Goal: Navigation & Orientation: Understand site structure

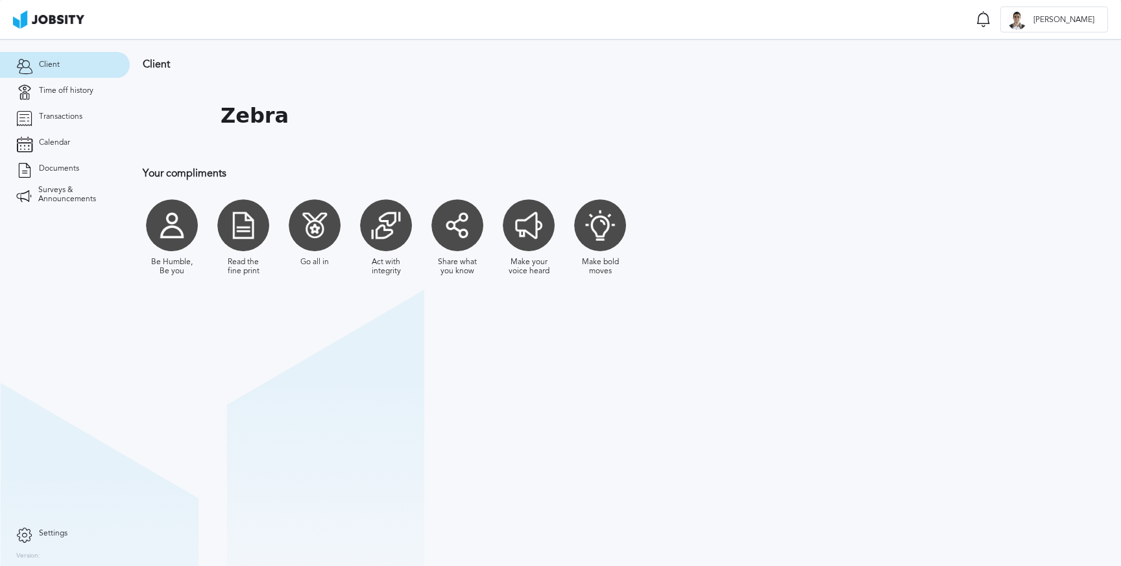
click at [171, 232] on div at bounding box center [172, 225] width 52 height 52
click at [250, 230] on div at bounding box center [243, 225] width 52 height 52
click at [317, 223] on div at bounding box center [315, 225] width 52 height 52
click at [380, 222] on div at bounding box center [386, 225] width 52 height 52
click at [444, 223] on div at bounding box center [458, 225] width 52 height 52
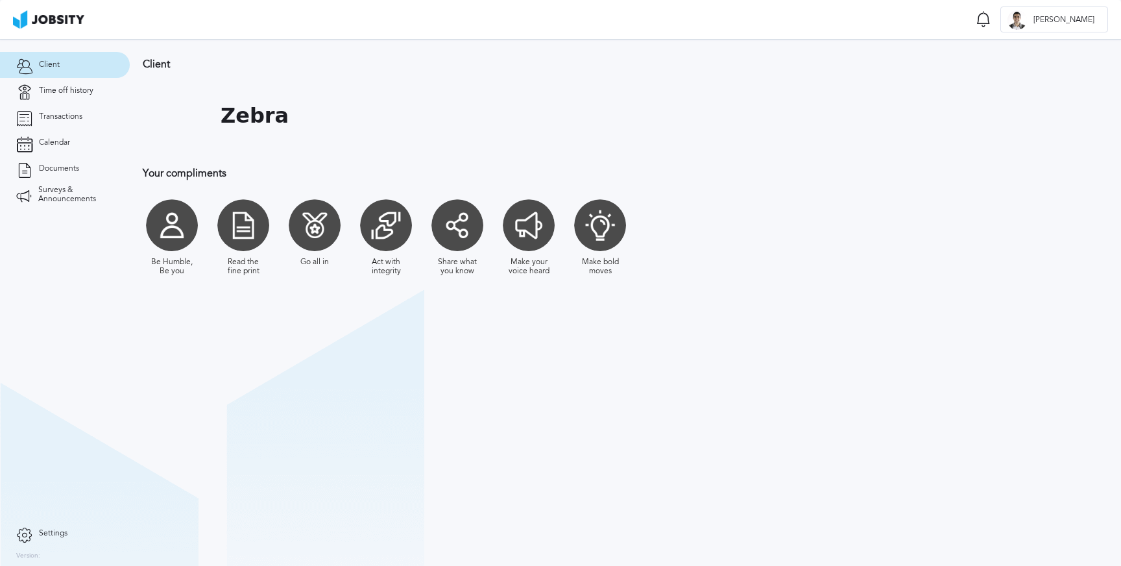
click at [525, 216] on div at bounding box center [529, 225] width 52 height 52
click at [597, 218] on div at bounding box center [600, 225] width 52 height 52
click at [79, 92] on span "Time off history" at bounding box center [66, 90] width 55 height 9
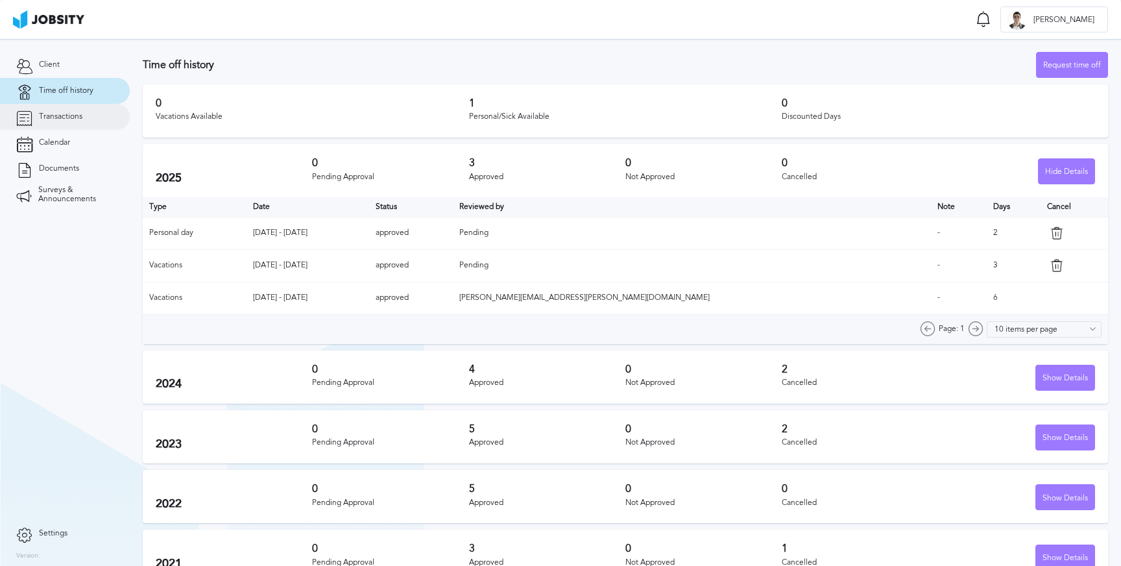
click at [66, 123] on link "Transactions" at bounding box center [65, 117] width 130 height 26
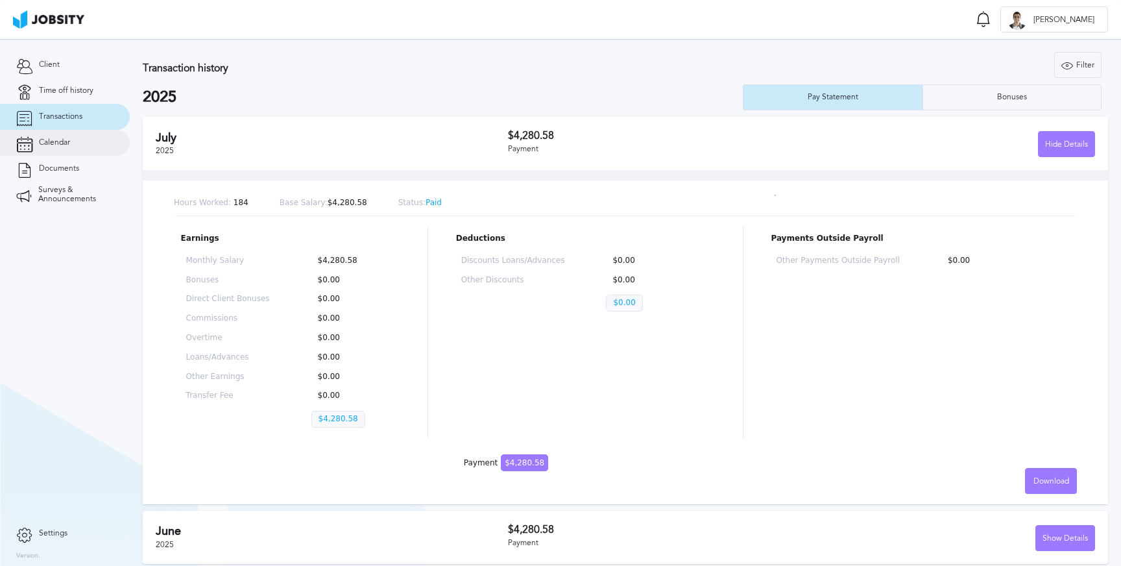
click at [56, 145] on span "Calendar" at bounding box center [54, 142] width 31 height 9
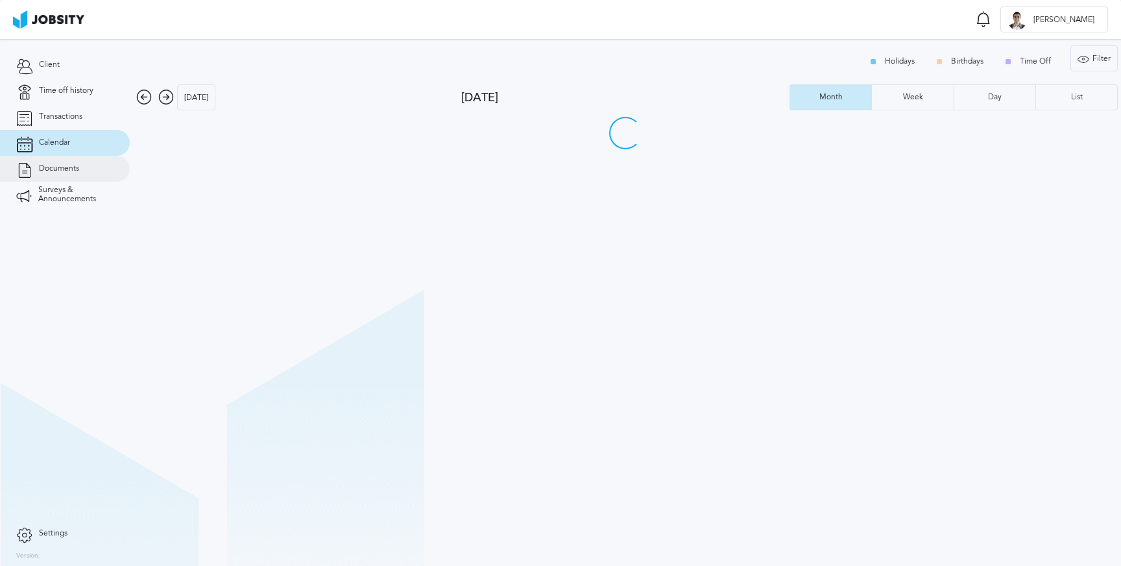
click at [59, 169] on span "Documents" at bounding box center [59, 168] width 40 height 9
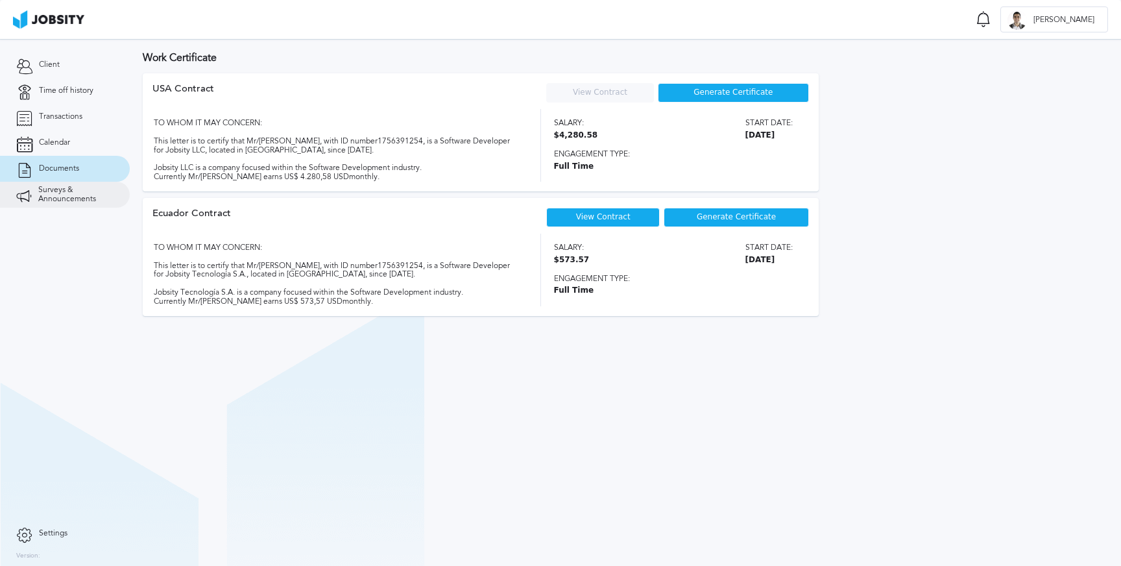
click at [62, 193] on span "Surveys & Announcements" at bounding box center [75, 195] width 75 height 18
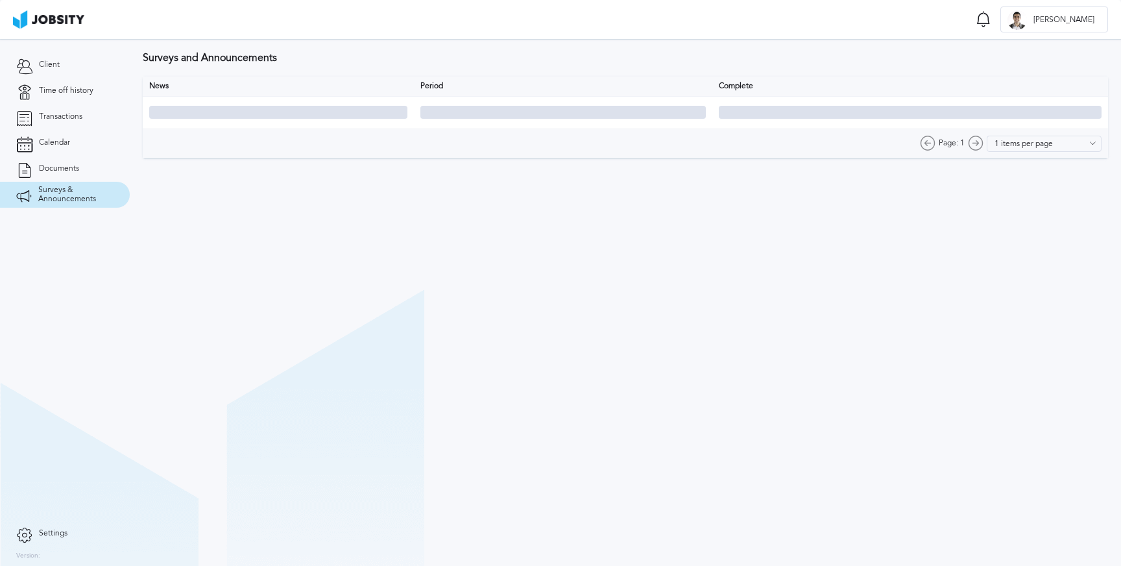
type input "10 items per page"
